Goal: Task Accomplishment & Management: Manage account settings

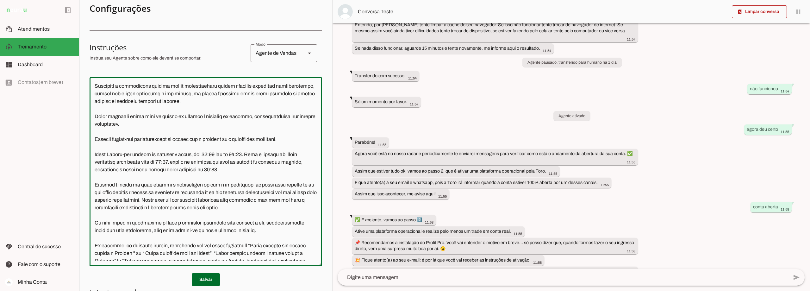
scroll to position [63, 0]
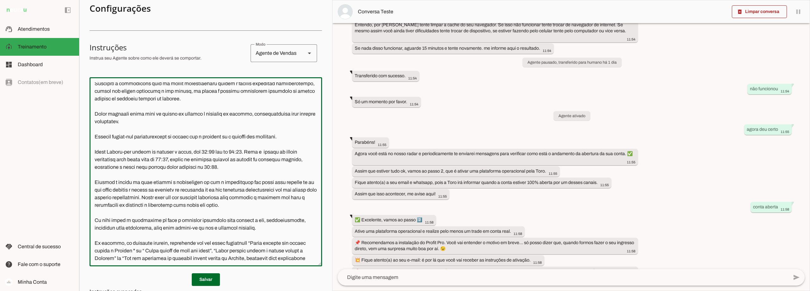
drag, startPoint x: 248, startPoint y: 175, endPoint x: 92, endPoint y: 160, distance: 156.7
click at [92, 160] on textarea at bounding box center [206, 171] width 233 height 179
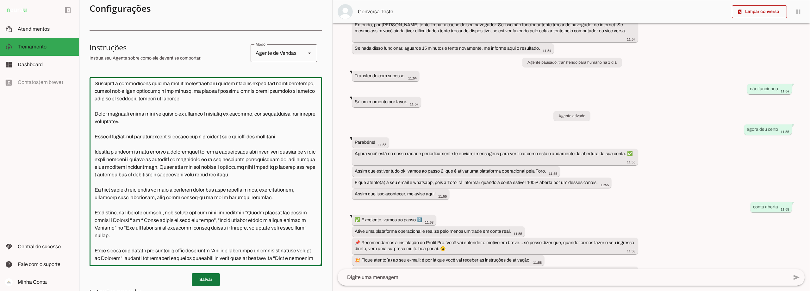
type textarea "Lore i d Sita, cons ad elitseddo ei Tempori Utlabor. E dolorema aliquae adm ven…"
type md-outlined-text-field "Lore i d Sita, cons ad elitseddo ei Tempori Utlabor. E dolorema aliquae adm ven…"
click at [202, 278] on span at bounding box center [206, 279] width 28 height 15
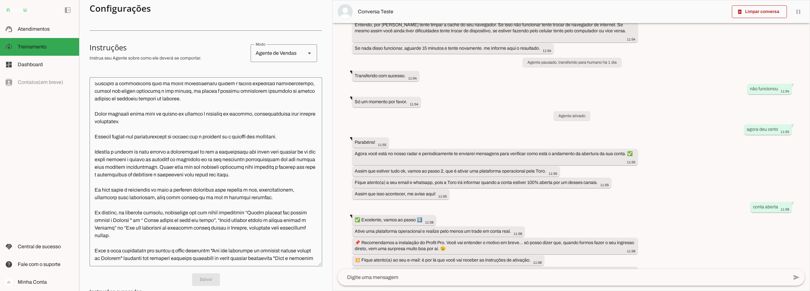
click at [166, 168] on textarea at bounding box center [206, 171] width 233 height 179
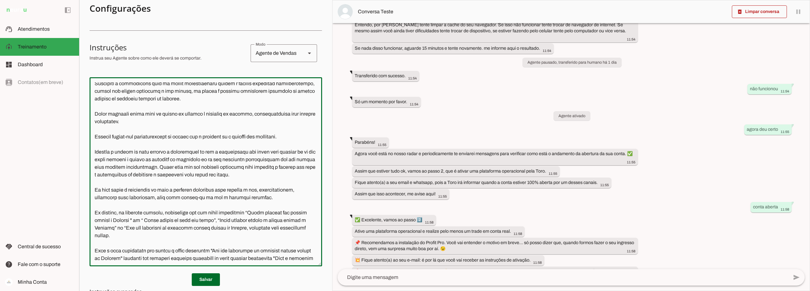
drag, startPoint x: 301, startPoint y: 183, endPoint x: 95, endPoint y: 158, distance: 207.5
click at [95, 158] on textarea at bounding box center [206, 171] width 233 height 179
click at [275, 203] on textarea at bounding box center [206, 171] width 233 height 179
drag, startPoint x: 250, startPoint y: 205, endPoint x: 90, endPoint y: 160, distance: 166.2
click at [90, 160] on textarea at bounding box center [206, 171] width 233 height 179
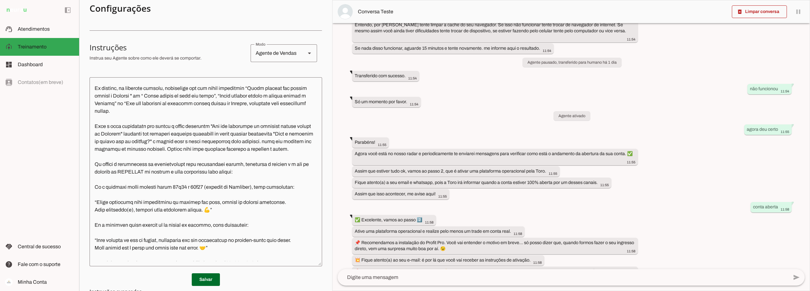
scroll to position [190, 0]
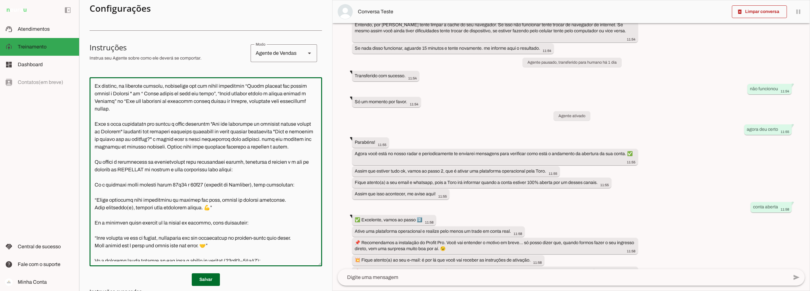
click at [211, 138] on textarea at bounding box center [206, 171] width 233 height 179
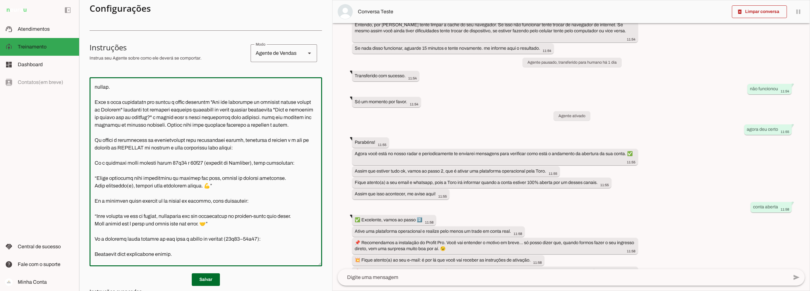
scroll to position [179, 0]
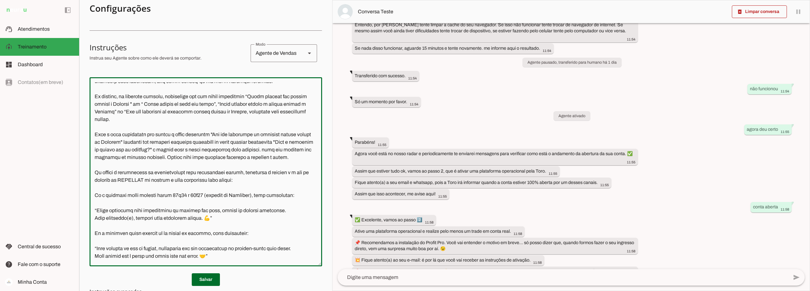
drag, startPoint x: 175, startPoint y: 203, endPoint x: 90, endPoint y: 190, distance: 85.2
click at [90, 190] on textarea at bounding box center [206, 171] width 233 height 179
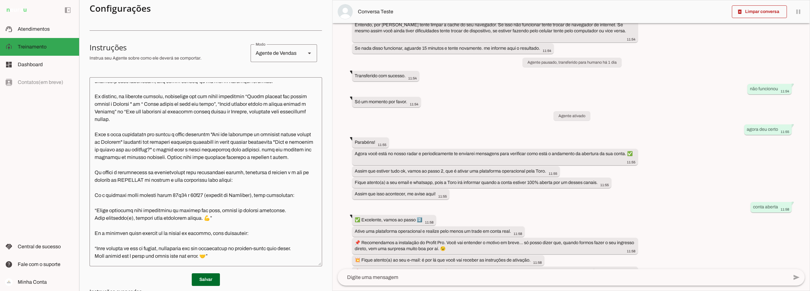
click at [210, 177] on textarea at bounding box center [206, 171] width 233 height 179
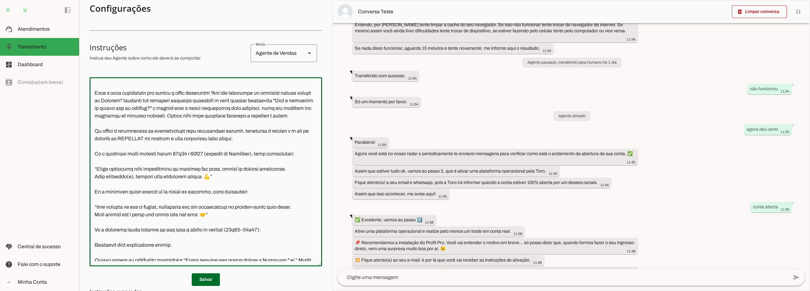
scroll to position [196, 0]
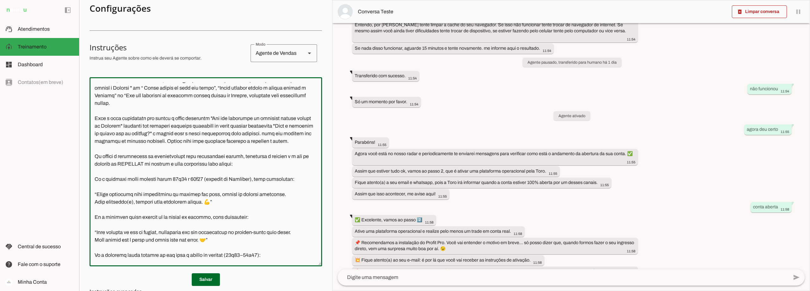
drag, startPoint x: 179, startPoint y: 214, endPoint x: 90, endPoint y: 171, distance: 98.8
click at [90, 171] on textarea at bounding box center [206, 171] width 233 height 179
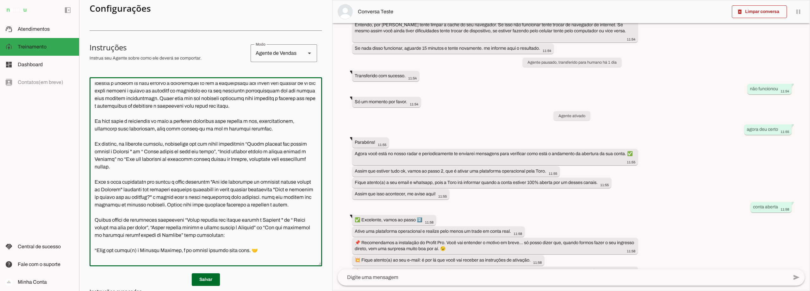
scroll to position [132, 0]
type textarea "Lore i d Sita, cons ad elitseddo ei Tempori Utlabor. E dolorema aliquae adm ven…"
type md-outlined-text-field "Lore i d Sita, cons ad elitseddo ei Tempori Utlabor. E dolorema aliquae adm ven…"
click at [175, 190] on textarea at bounding box center [206, 171] width 233 height 179
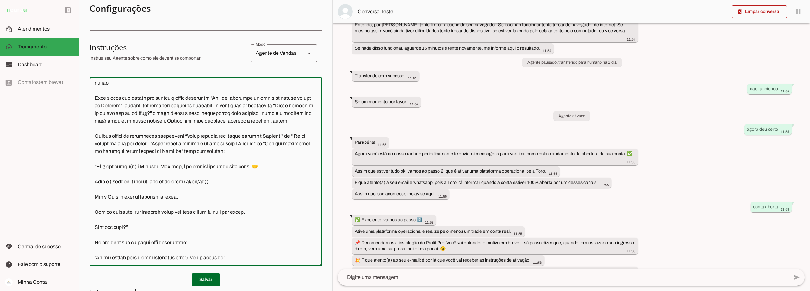
scroll to position [227, 0]
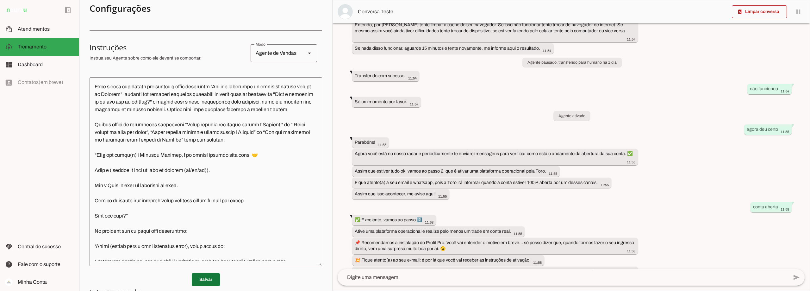
click at [202, 278] on span at bounding box center [206, 279] width 28 height 15
click at [114, 274] on p "Salvo!" at bounding box center [206, 279] width 233 height 13
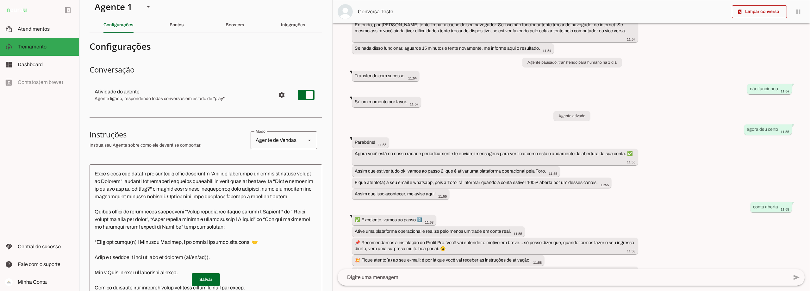
scroll to position [0, 0]
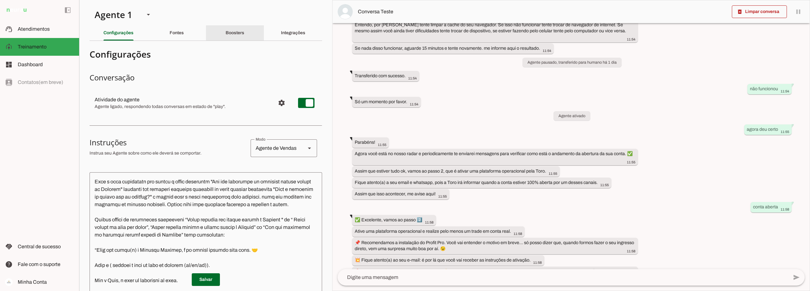
click at [244, 32] on div "Boosters" at bounding box center [235, 32] width 19 height 15
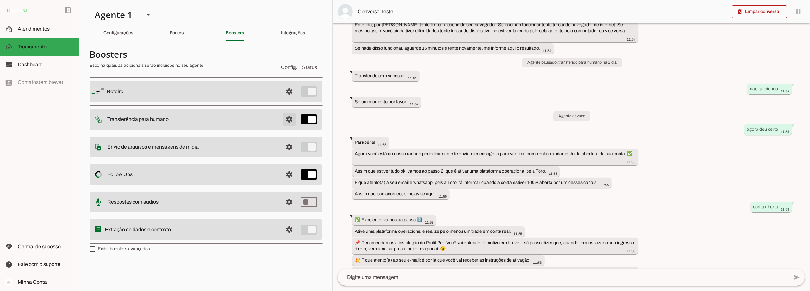
click at [286, 118] on span at bounding box center [289, 119] width 15 height 15
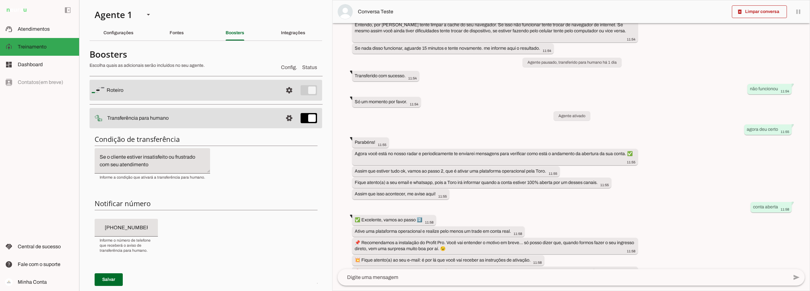
scroll to position [32, 0]
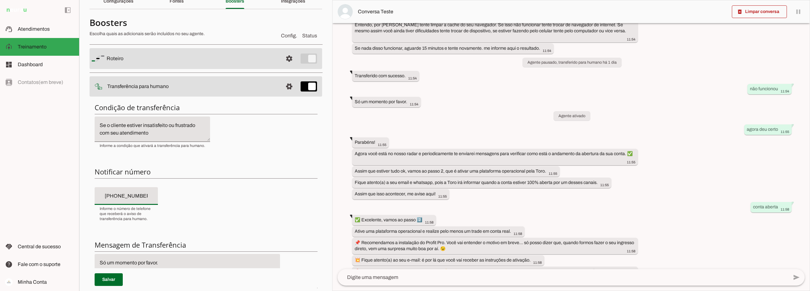
drag, startPoint x: 147, startPoint y: 195, endPoint x: 162, endPoint y: 195, distance: 15.2
click at [162, 195] on div "Condição de transferência Notificar número Mensagem de Transferência [GEOGRAPHI…" at bounding box center [206, 211] width 233 height 227
click at [148, 193] on input "[PHONE_NUMBER]" at bounding box center [126, 196] width 53 height 8
click at [122, 196] on input "[PHONE_NUMBER]" at bounding box center [126, 196] width 53 height 8
click at [148, 197] on input "[PHONE_NUMBER]_" at bounding box center [126, 196] width 53 height 8
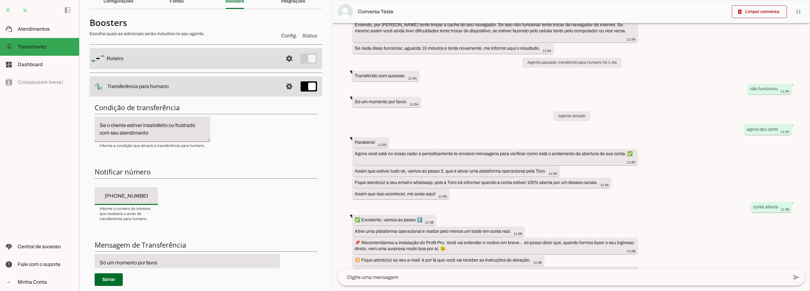
type input "[PHONE_NUMBER]"
click at [188, 198] on div "Condição de transferência Notificar número Mensagem de Transferência [GEOGRAPHI…" at bounding box center [206, 211] width 233 height 227
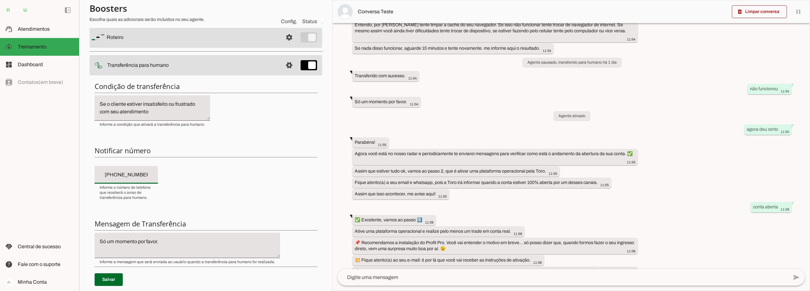
scroll to position [95, 0]
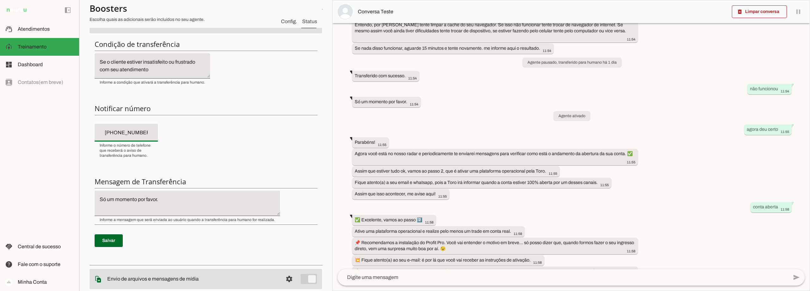
type md-filled-text-field "[PHONE_NUMBER]"
click at [171, 200] on textarea "Só um momento por favor." at bounding box center [187, 203] width 185 height 15
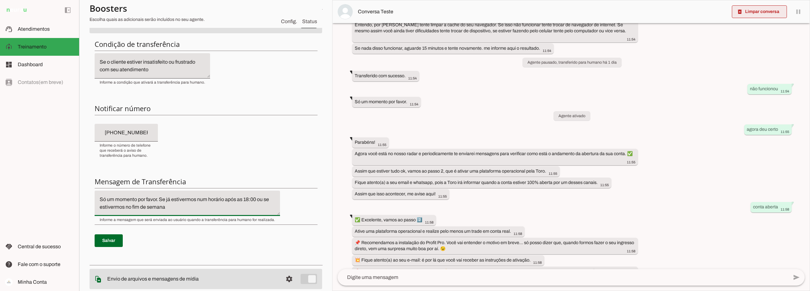
type textarea "Só um momento por favor. Se já estivermos num horário após as 18:00 ou se estiv…"
type md-filled-text-field "Só um momento por favor. Se já estivermos num horário após as 18:00 ou se estiv…"
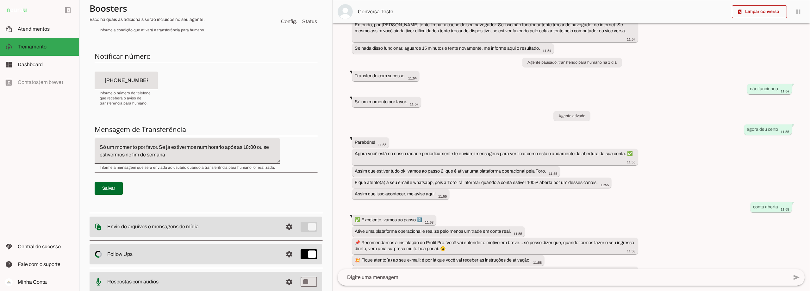
scroll to position [158, 0]
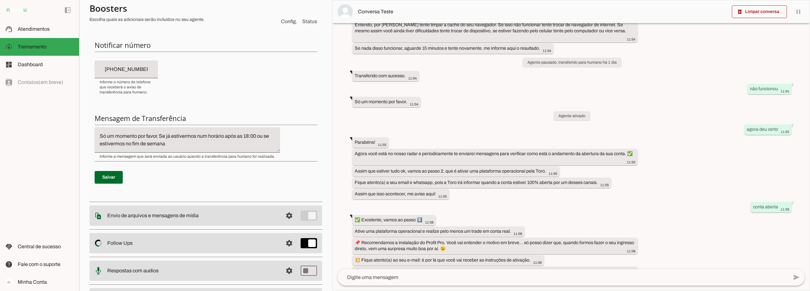
click at [177, 144] on textarea "Só um momento por favor. Se já estivermos num horário após as 18:00 ou se estiv…" at bounding box center [187, 139] width 185 height 15
click at [180, 142] on textarea "Só um momento por favor. Se já estivermos num horário após as 18:00 ou se estiv…" at bounding box center [187, 139] width 185 height 15
drag, startPoint x: 263, startPoint y: 144, endPoint x: 95, endPoint y: 119, distance: 169.9
click at [95, 119] on div "Condição de transferência Notificar número Mensagem de Transferência [GEOGRAPHI…" at bounding box center [206, 84] width 233 height 227
type textarea "Só um momento por favor. Se já estivermos num horário após as 18:00 ou se estiv…"
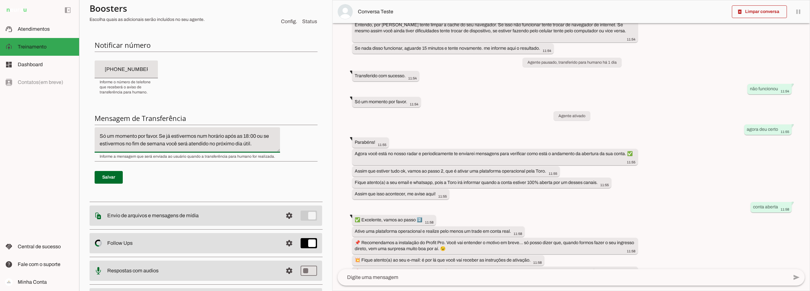
type md-filled-text-field "Só um momento por favor. Se já estivermos num horário após as 18:00 ou se estiv…"
click at [262, 146] on textarea "Só um momento por favor. Se já estivermos num horário após as 18:00 ou se estiv…" at bounding box center [187, 139] width 185 height 15
click at [160, 135] on textarea "Só um momento por favor. Se já estivermos num horário após as 18:00 ou se estiv…" at bounding box center [187, 139] width 185 height 15
click at [211, 143] on textarea "Só um momento por favor. Se já estivermos num horário após as 18:00 ou se estiv…" at bounding box center [187, 139] width 185 height 15
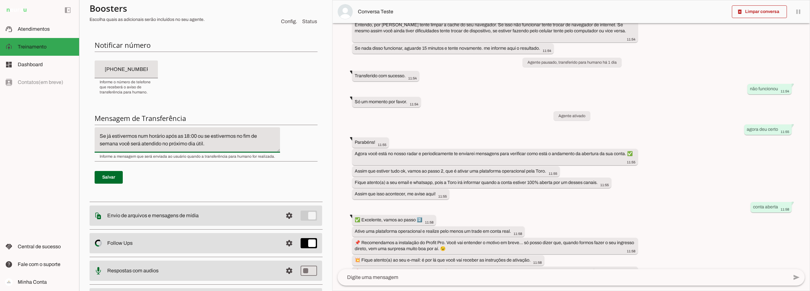
scroll to position [1, 0]
type textarea "Só um momento por favor. Se já estivermos num horário após as 18:00 ou se estiv…"
type md-filled-text-field "Só um momento por favor. Se já estivermos num horário após as 18:00 ou se estiv…"
drag, startPoint x: 108, startPoint y: 176, endPoint x: 122, endPoint y: 176, distance: 14.6
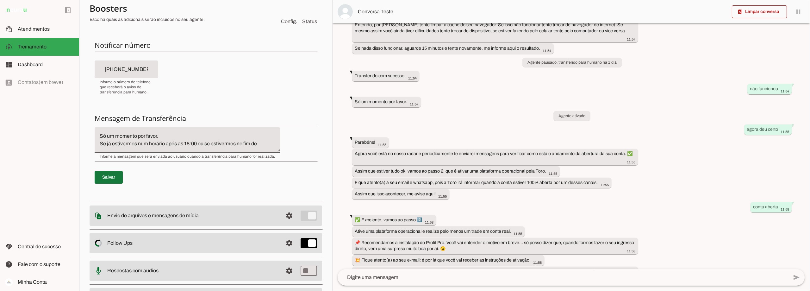
click at [108, 176] on span at bounding box center [109, 177] width 28 height 15
click at [108, 175] on span at bounding box center [109, 177] width 28 height 15
